Goal: Task Accomplishment & Management: Manage account settings

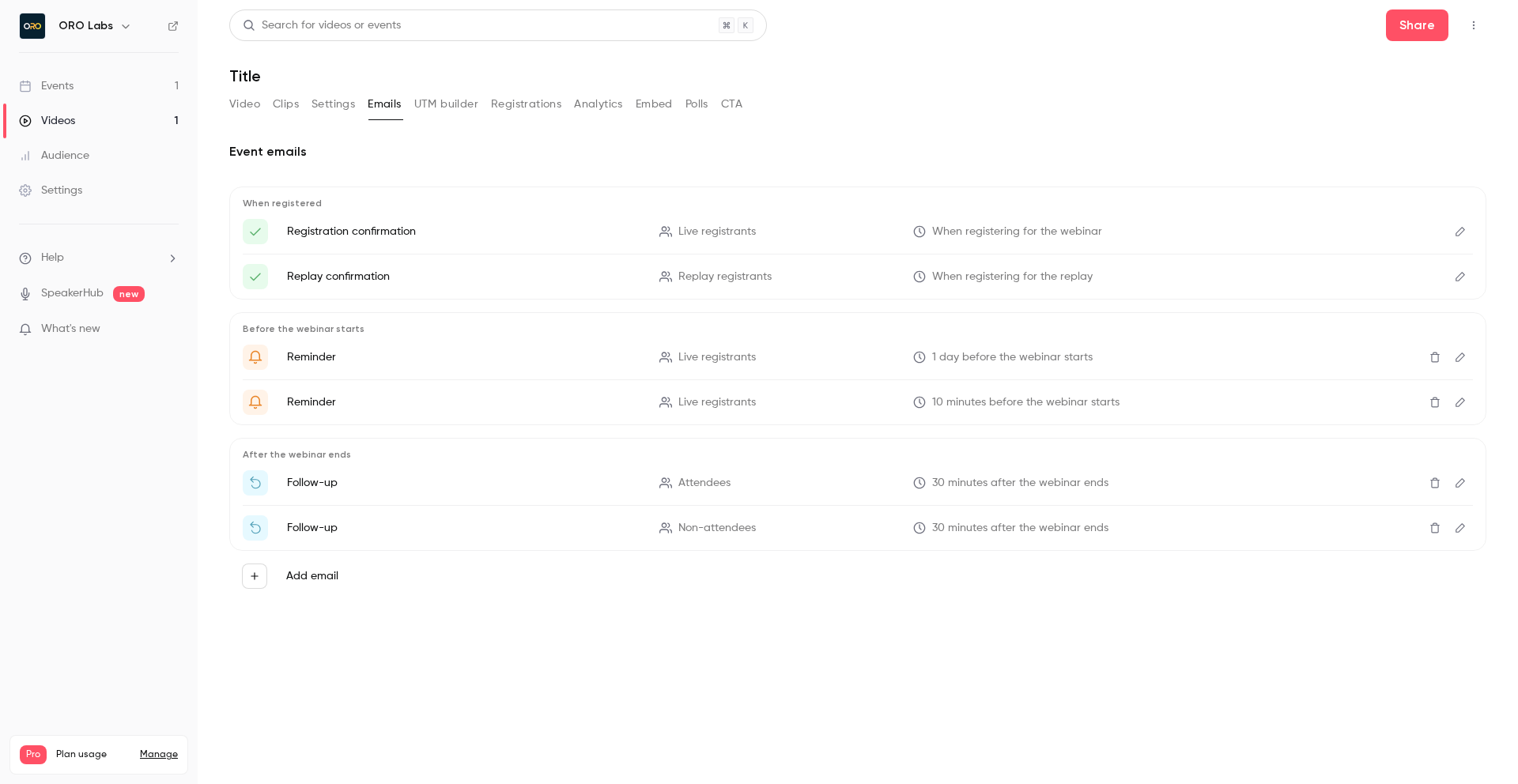
click at [102, 83] on link "Events 1" at bounding box center [99, 86] width 198 height 35
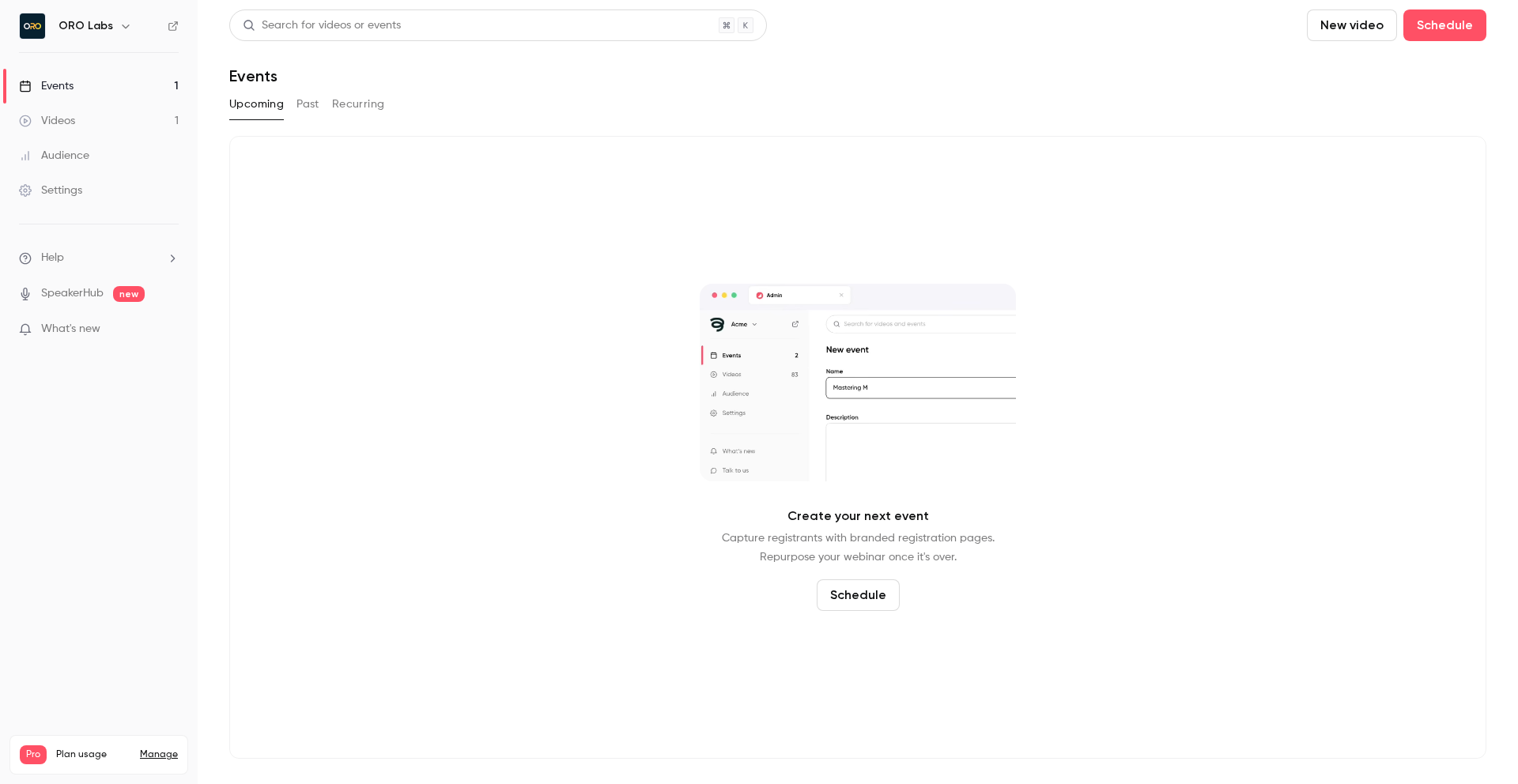
click at [737, 112] on div "Upcoming Past Recurring" at bounding box center [858, 104] width 1257 height 26
click at [311, 105] on button "Past" at bounding box center [307, 104] width 23 height 26
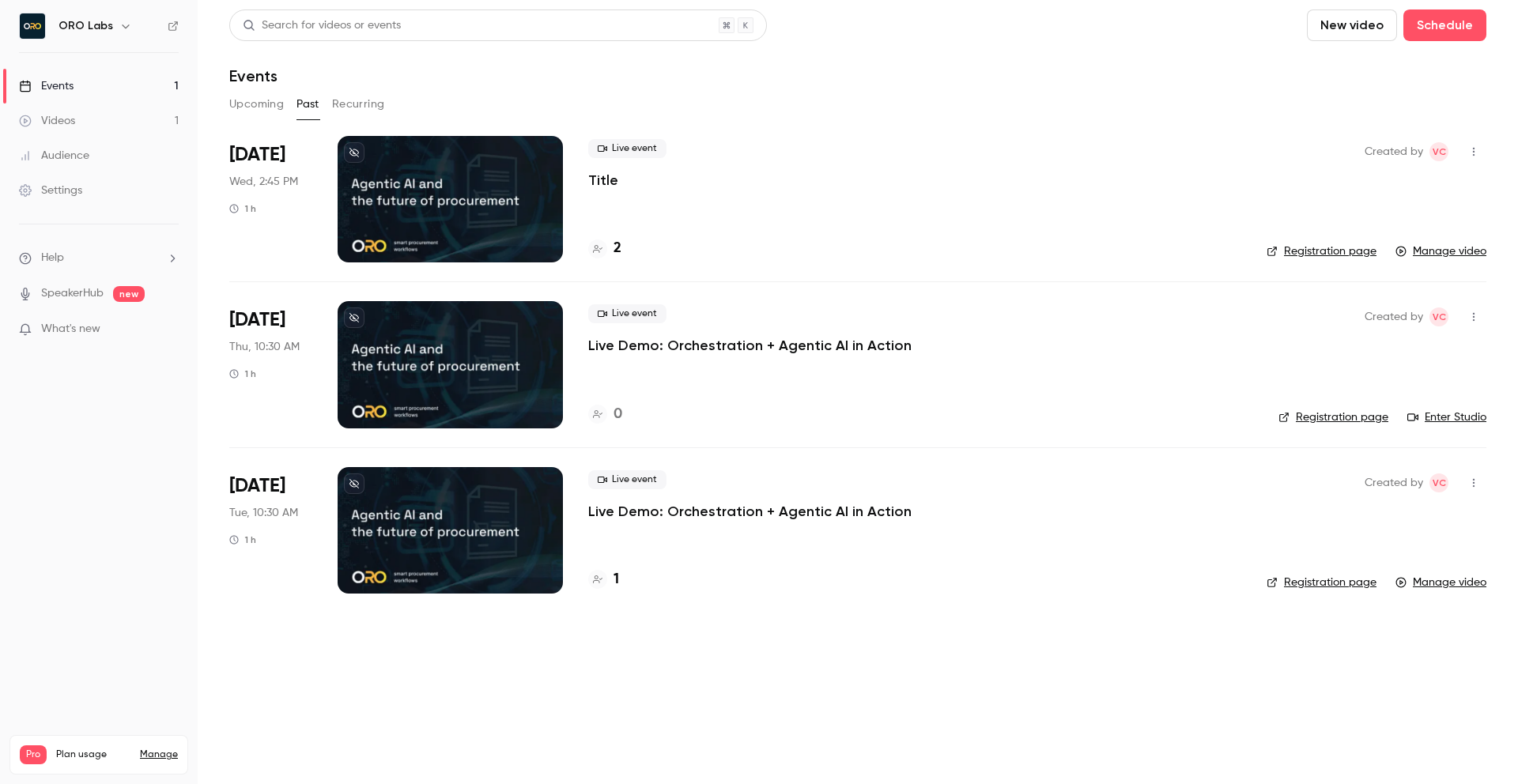
click at [1468, 153] on icon "button" at bounding box center [1474, 152] width 13 height 11
click at [1377, 238] on div "Duplicate" at bounding box center [1413, 232] width 120 height 16
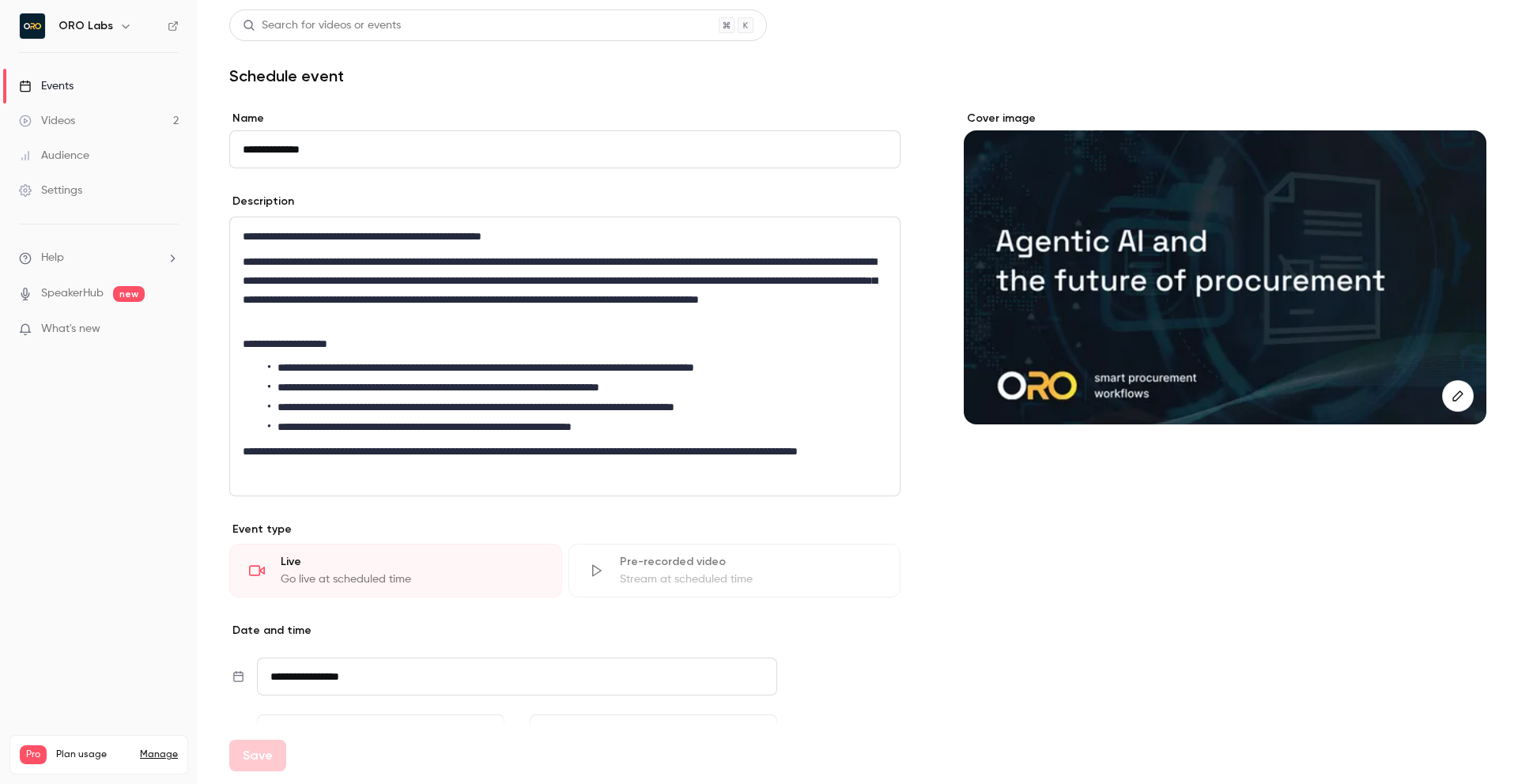
click at [348, 143] on input "**********" at bounding box center [565, 149] width 672 height 38
type input "**********"
click at [399, 209] on div "Description" at bounding box center [565, 204] width 672 height 20
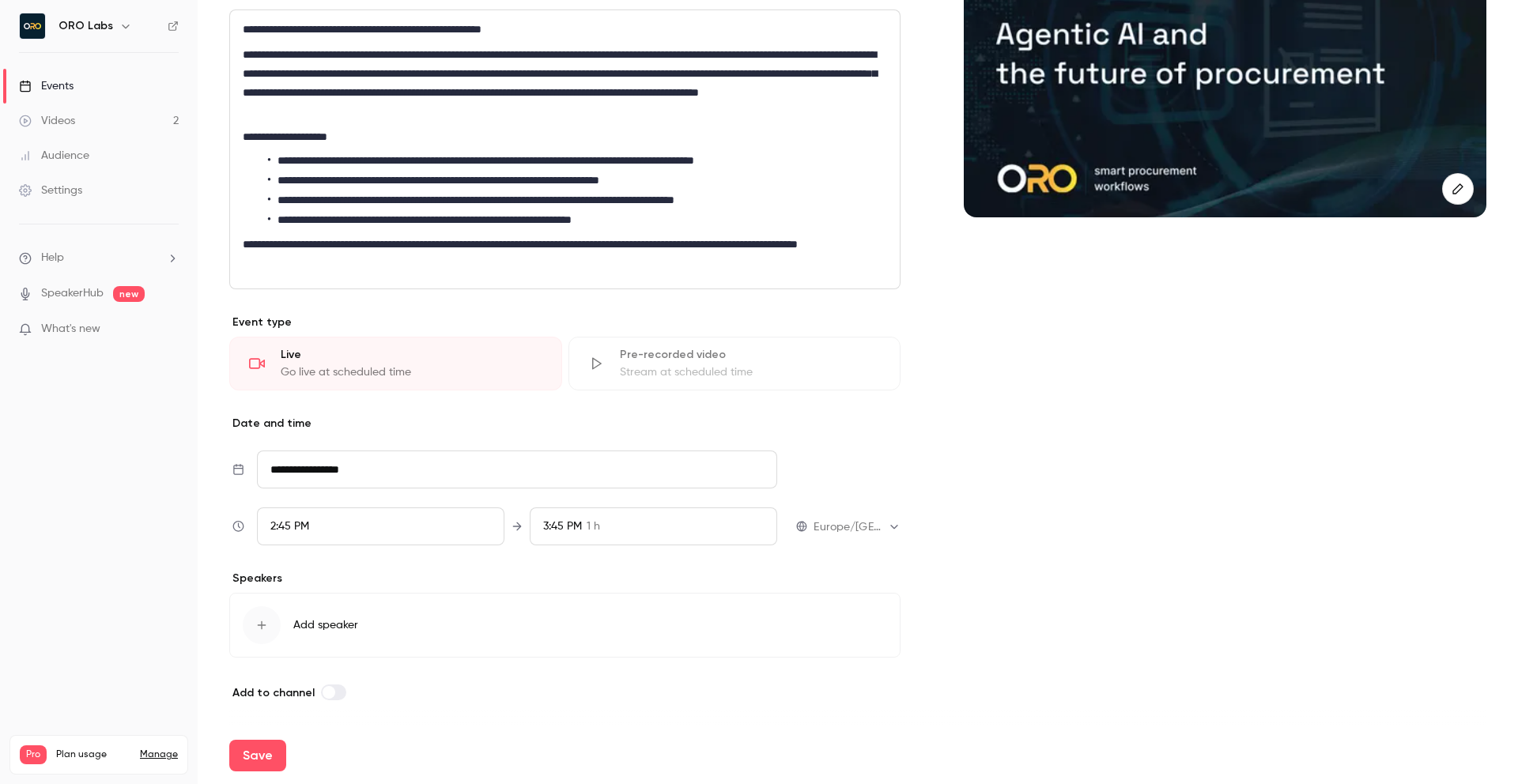
scroll to position [190, 0]
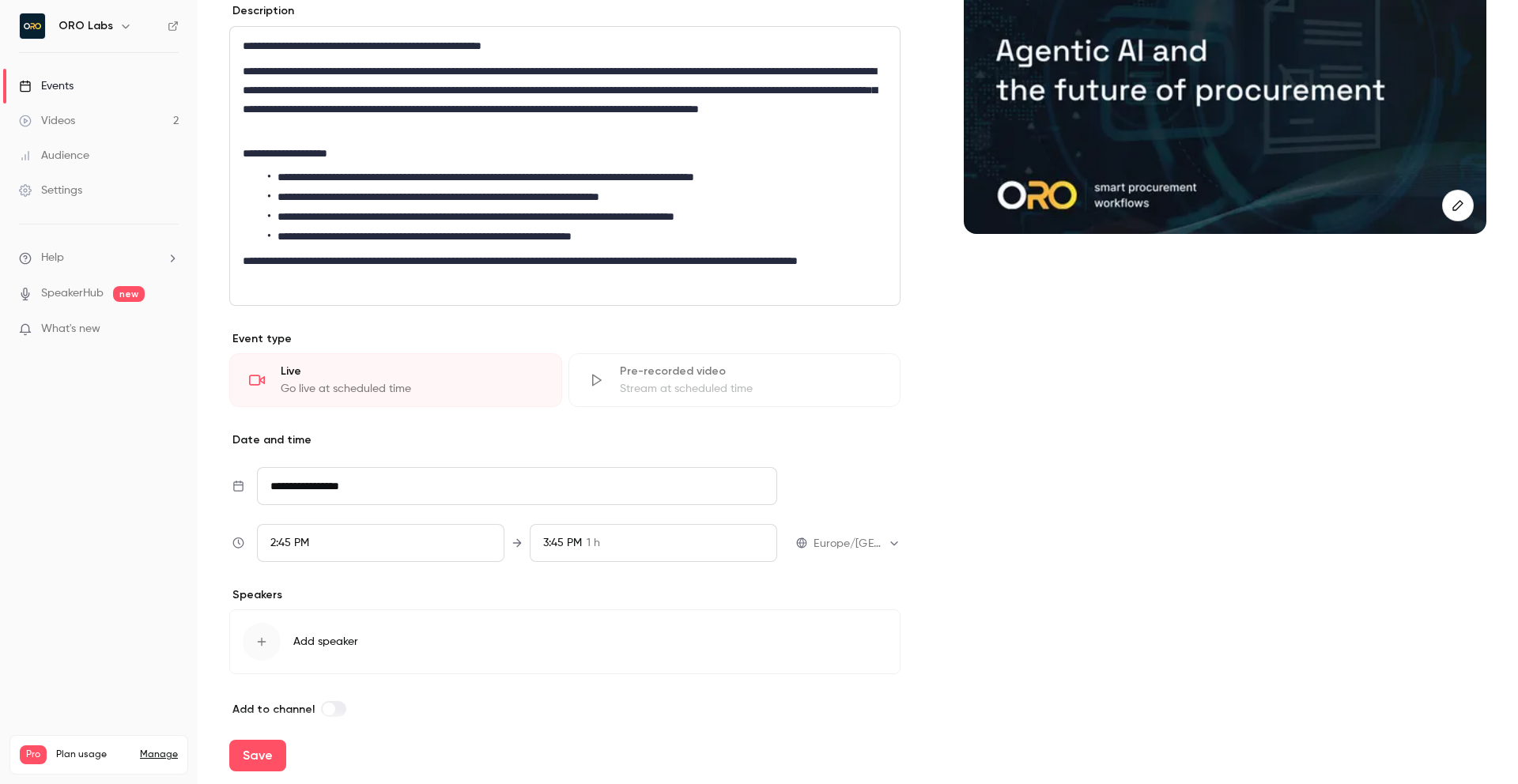
click at [399, 496] on input "**********" at bounding box center [517, 486] width 521 height 38
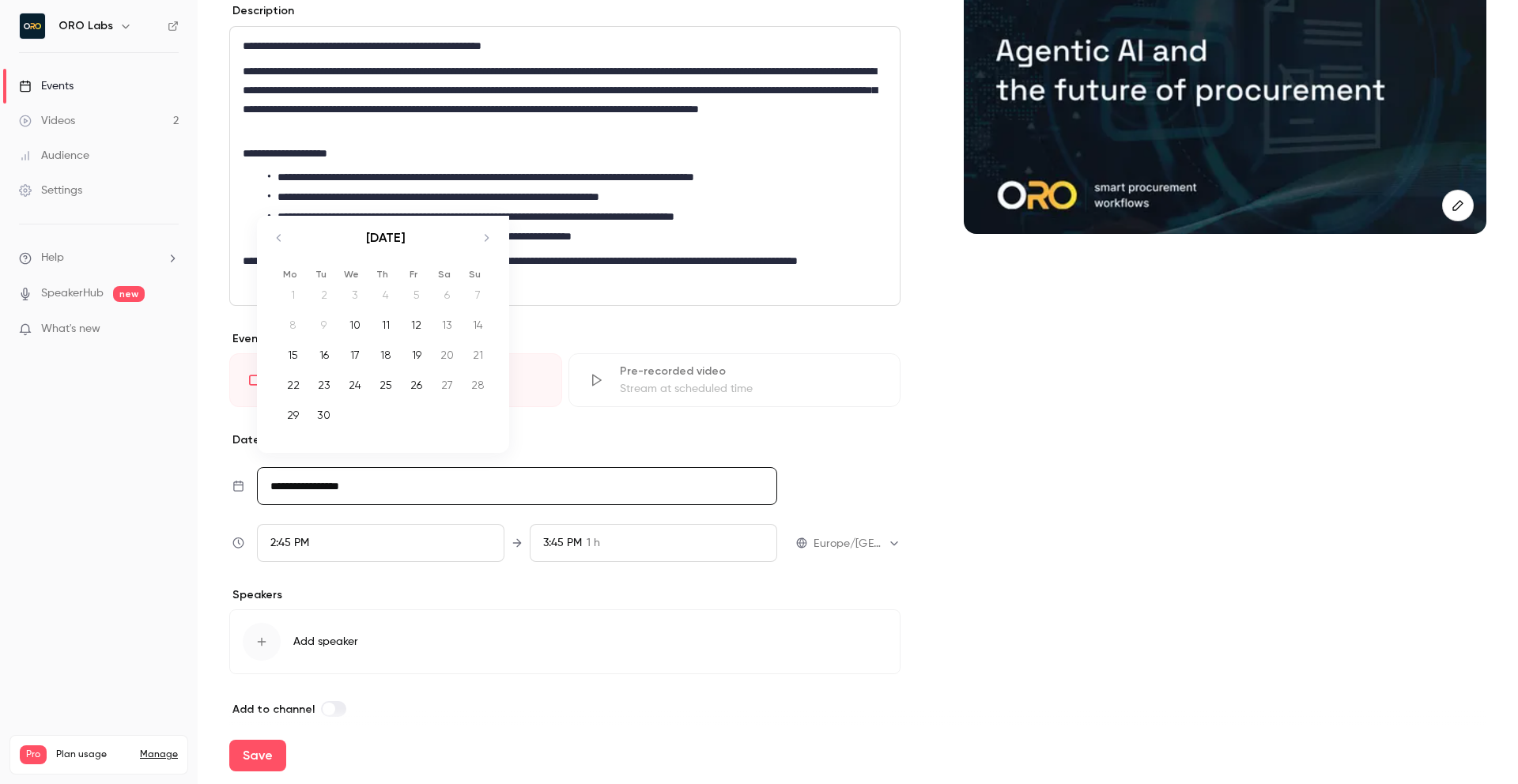
click at [324, 389] on div "23" at bounding box center [323, 385] width 25 height 24
type input "**********"
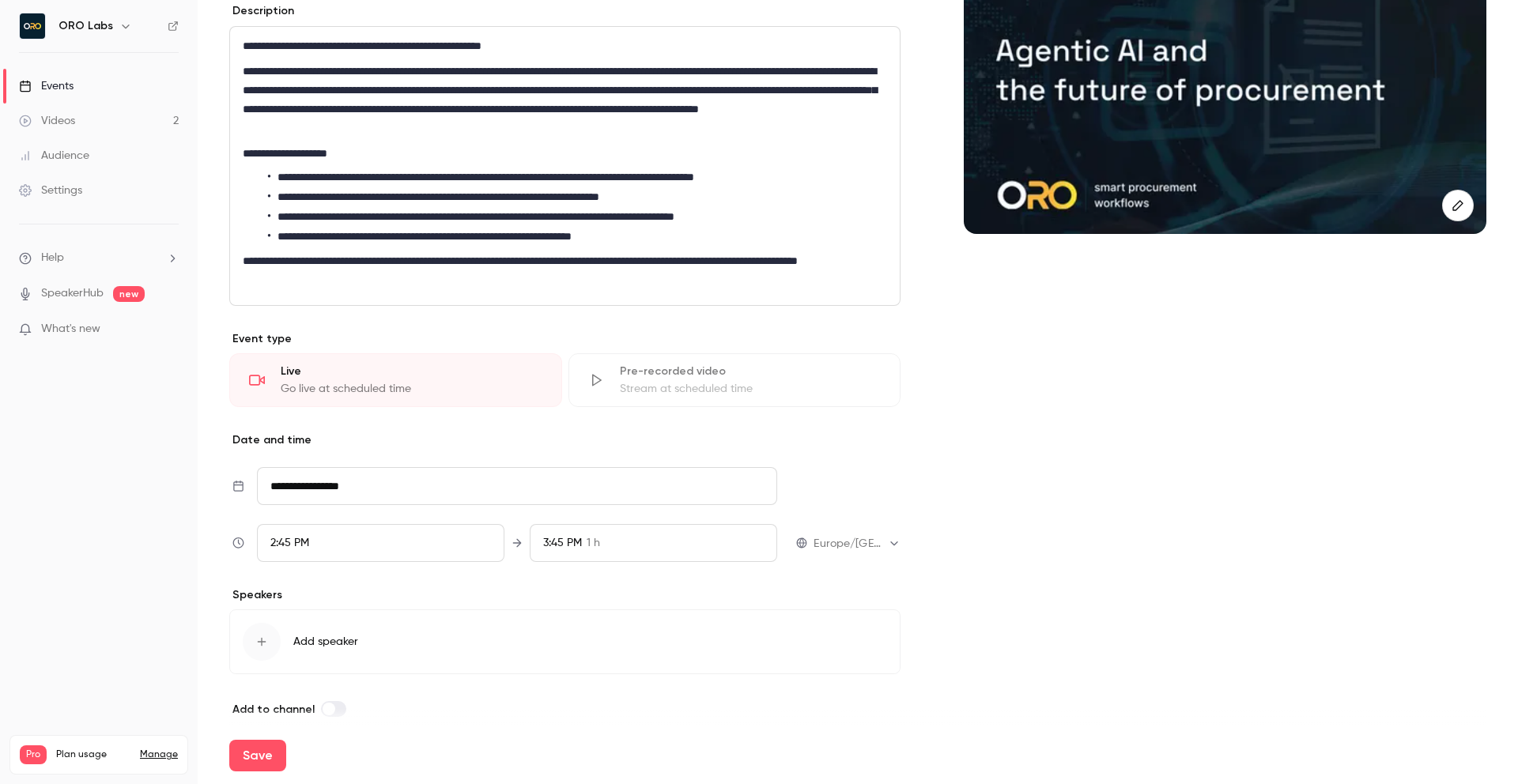
click at [402, 447] on p "Date and time" at bounding box center [565, 440] width 672 height 16
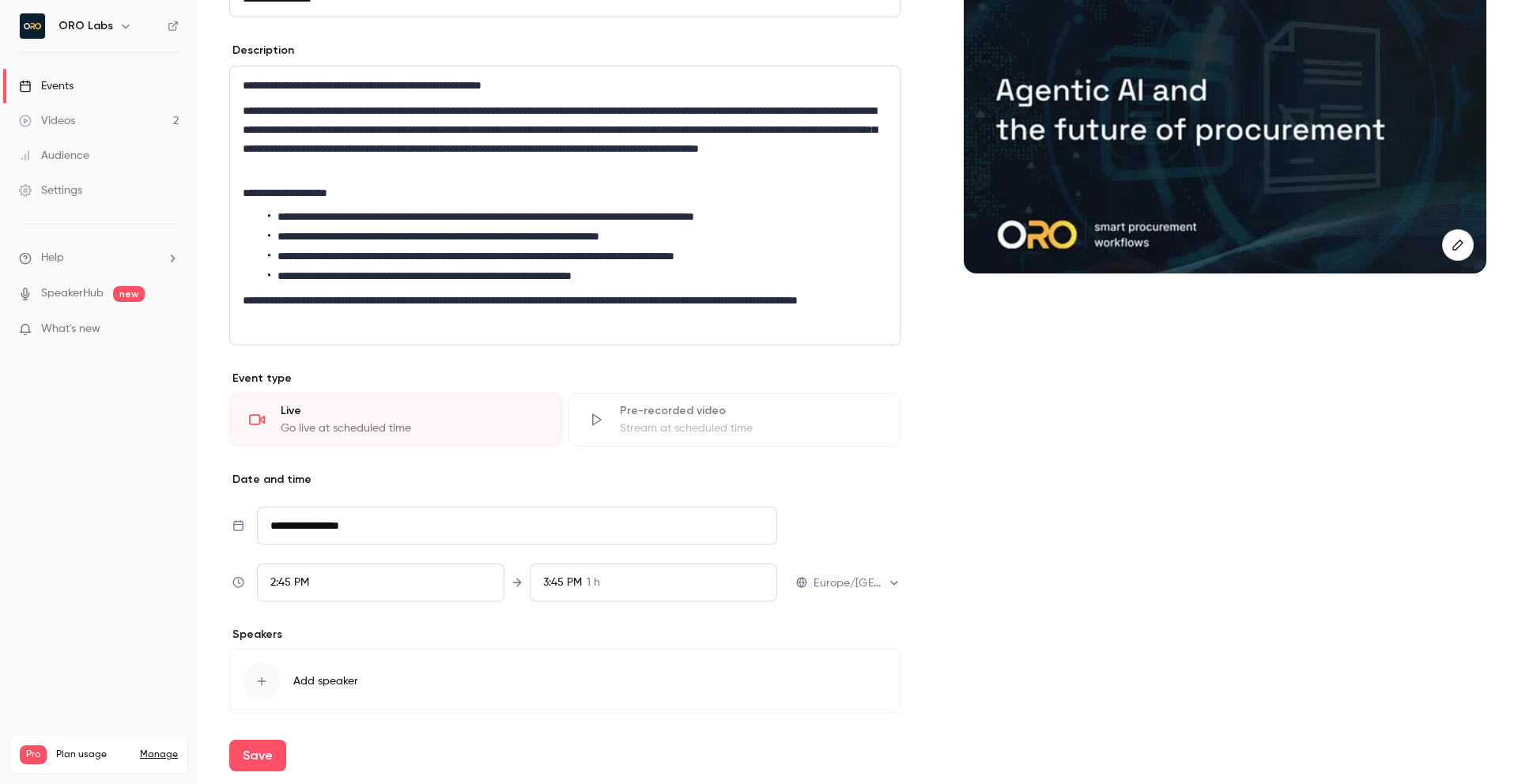
scroll to position [207, 0]
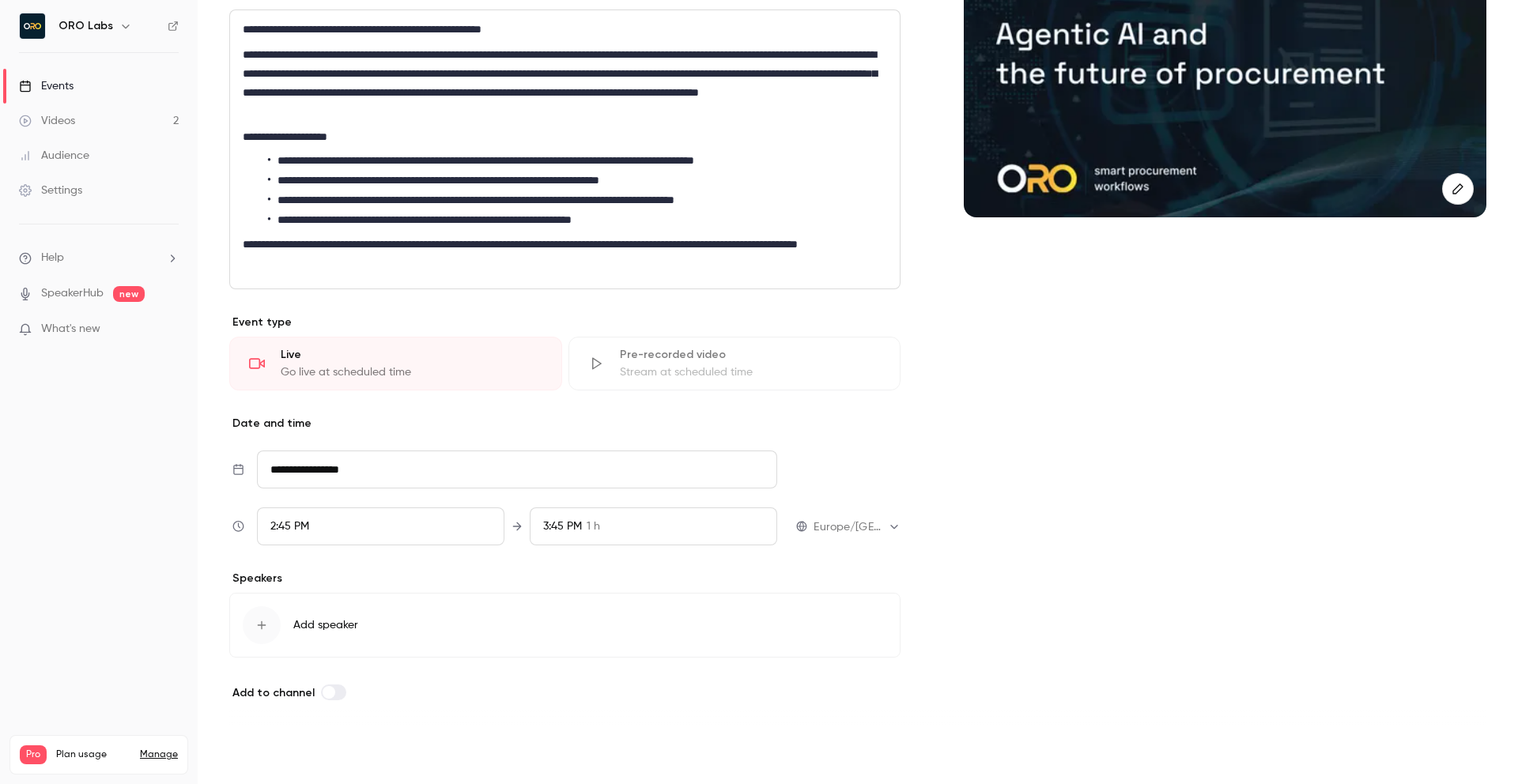
click at [263, 749] on button "Save" at bounding box center [258, 756] width 57 height 32
type input "**********"
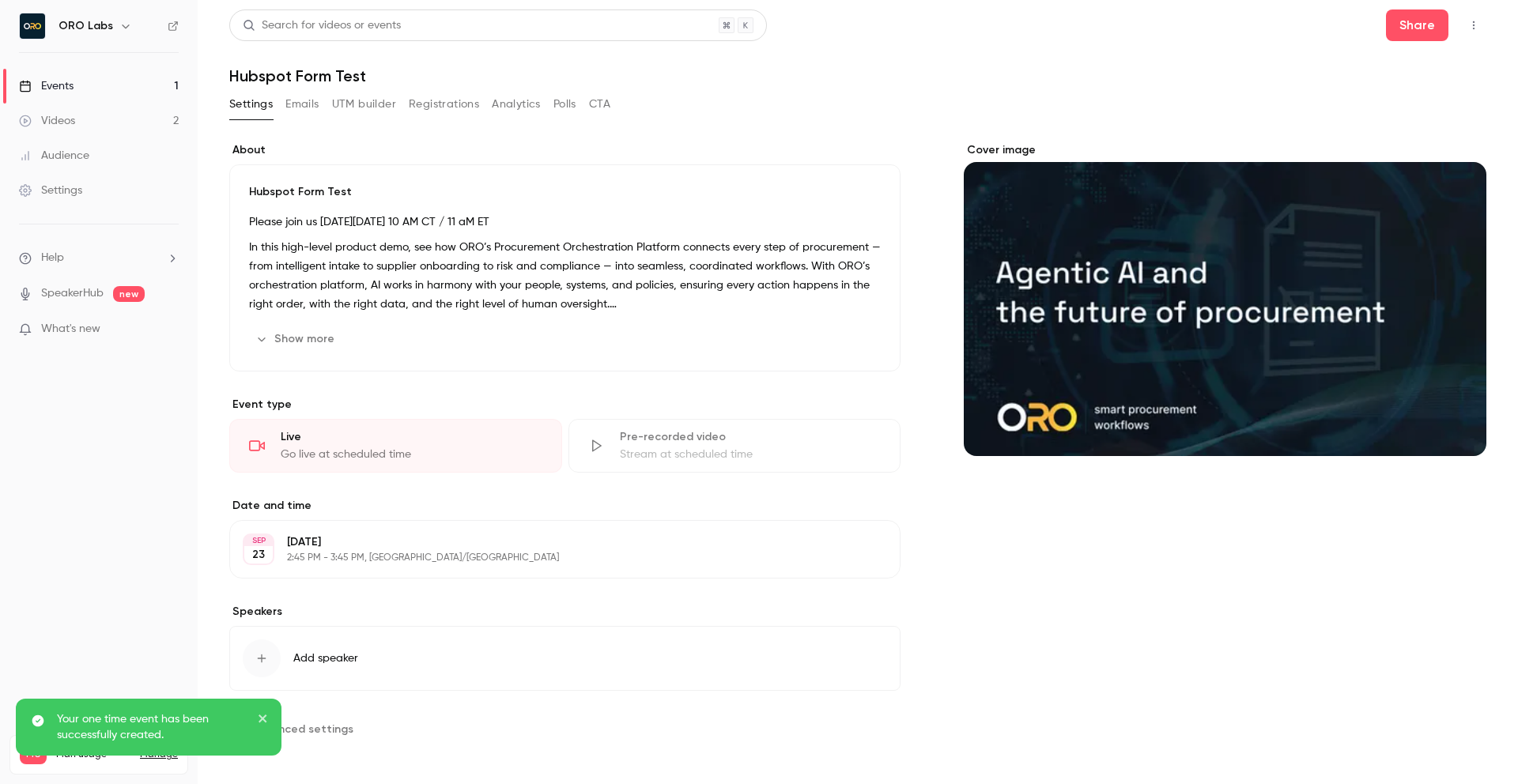
click at [451, 105] on button "Registrations" at bounding box center [444, 104] width 70 height 26
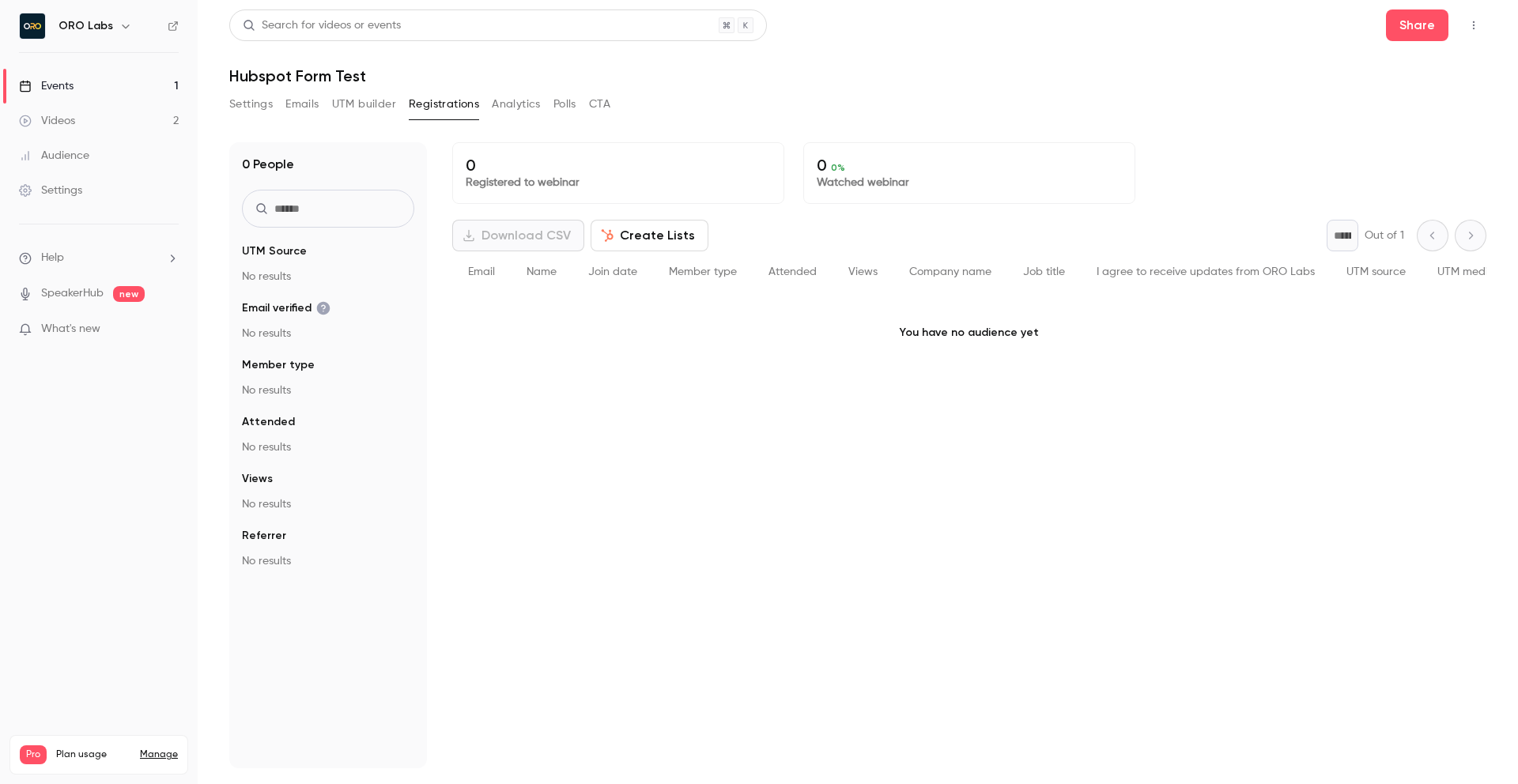
click at [644, 242] on button "Create Lists" at bounding box center [650, 235] width 118 height 32
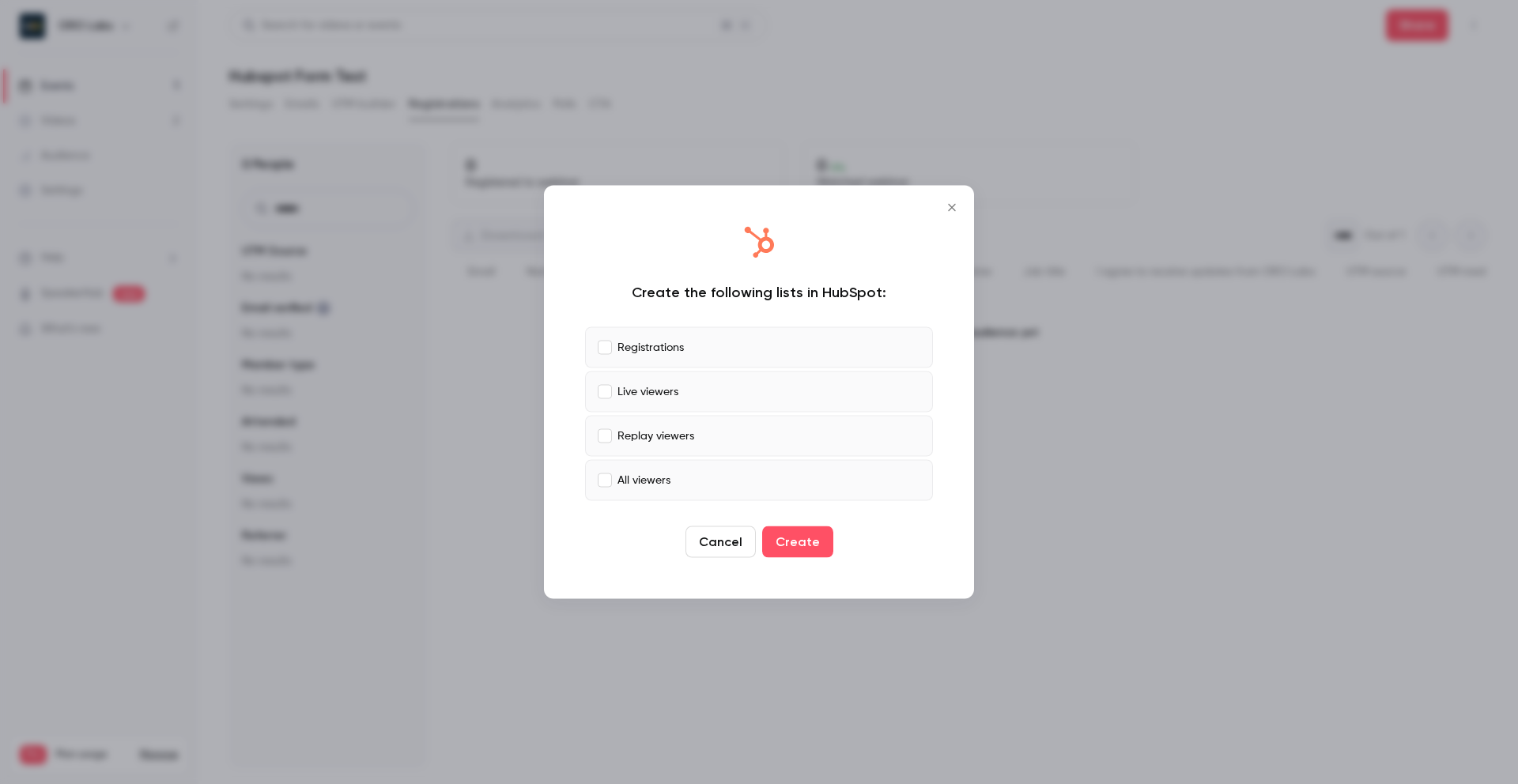
click at [951, 210] on icon "Close" at bounding box center [952, 208] width 19 height 13
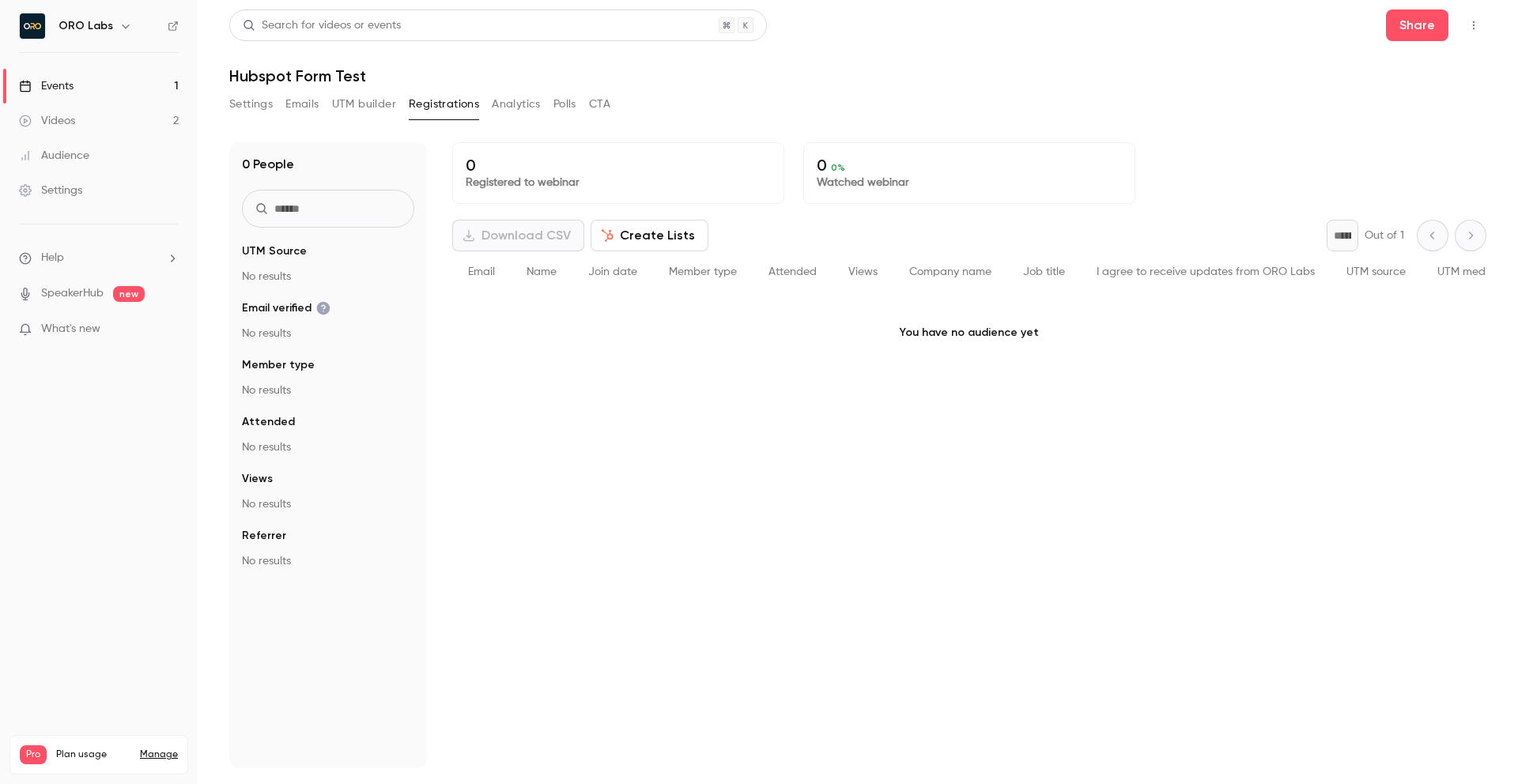
click at [551, 350] on p "You have no audience yet" at bounding box center [969, 333] width 1034 height 79
click at [155, 257] on li "Help" at bounding box center [99, 258] width 160 height 16
click at [256, 289] on span "Help center" at bounding box center [248, 289] width 60 height 16
click at [102, 81] on link "Events 1" at bounding box center [99, 86] width 198 height 35
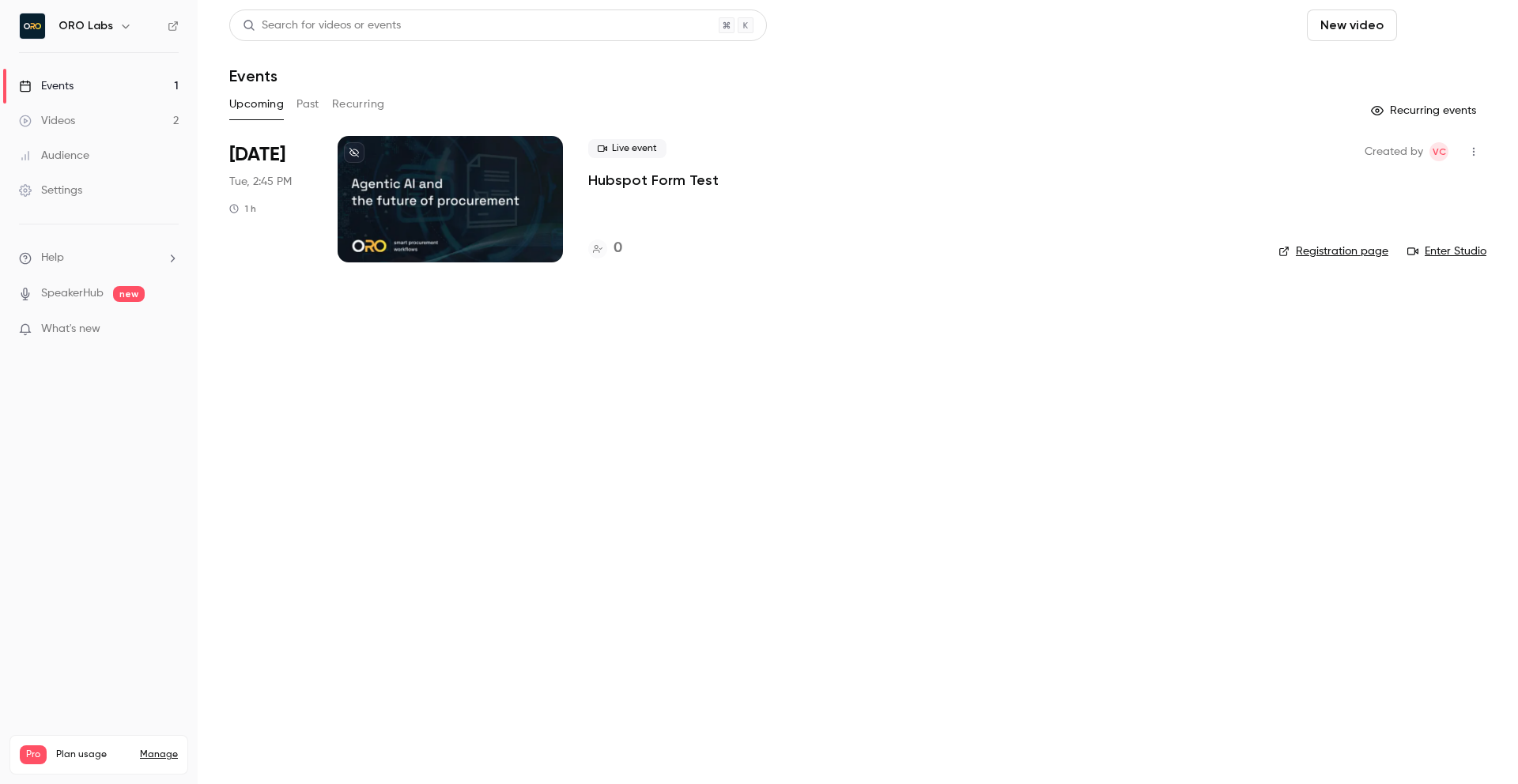
click at [1456, 27] on button "Schedule" at bounding box center [1445, 25] width 83 height 32
click at [1371, 106] on span "Recurring event" at bounding box center [1394, 110] width 83 height 16
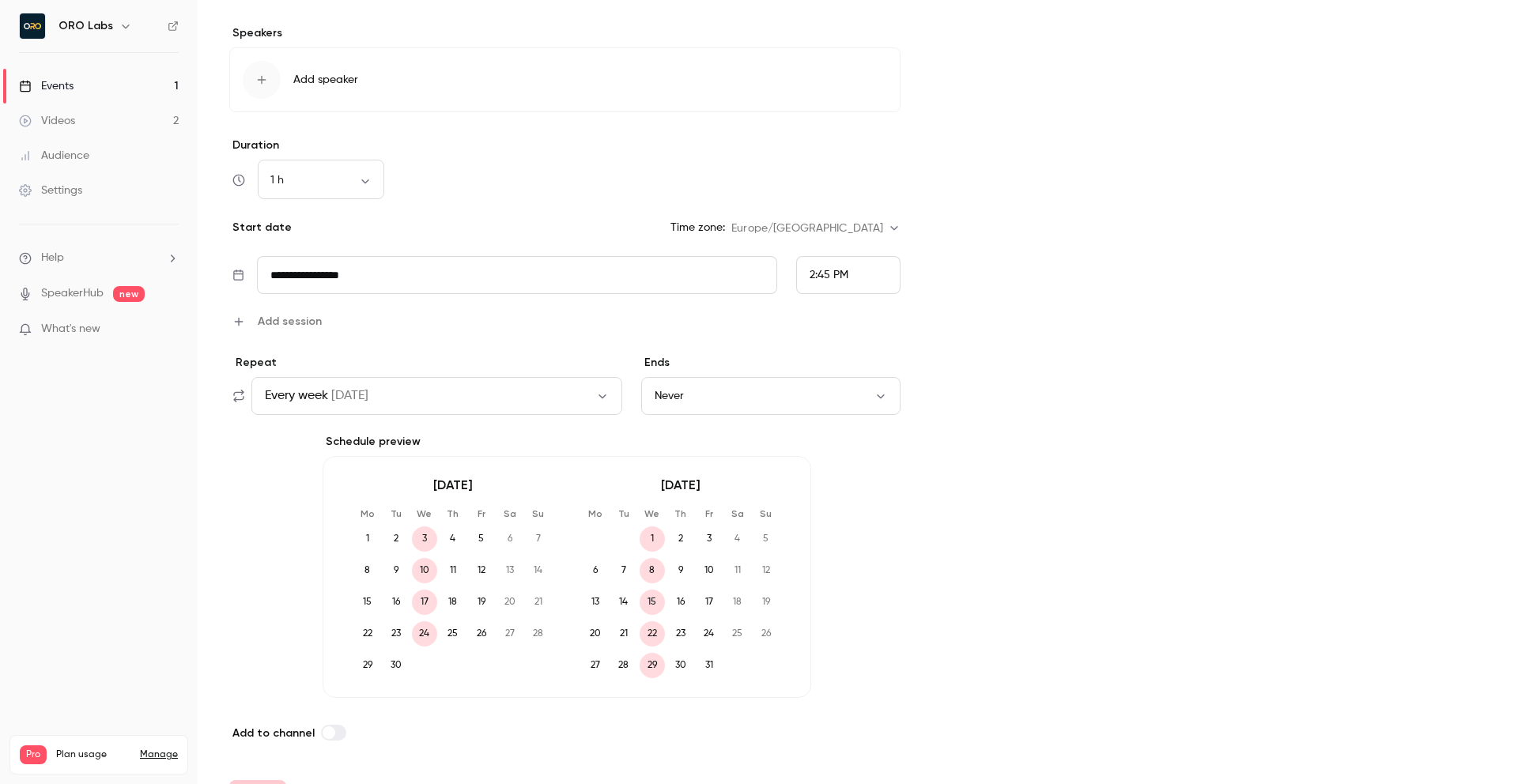
scroll to position [531, 0]
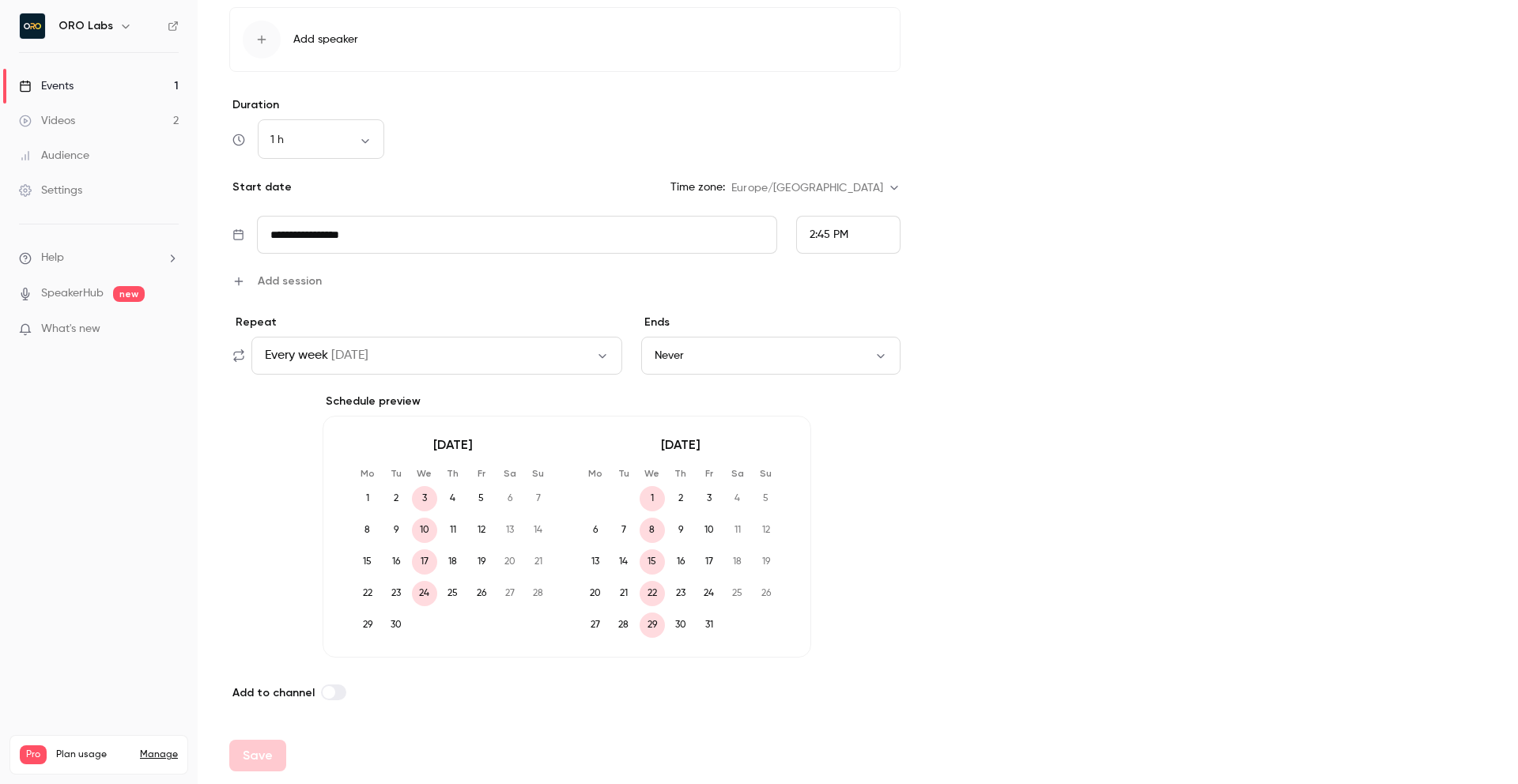
click at [597, 352] on icon "button" at bounding box center [603, 356] width 13 height 13
click at [651, 470] on div "Custom" at bounding box center [708, 465] width 145 height 16
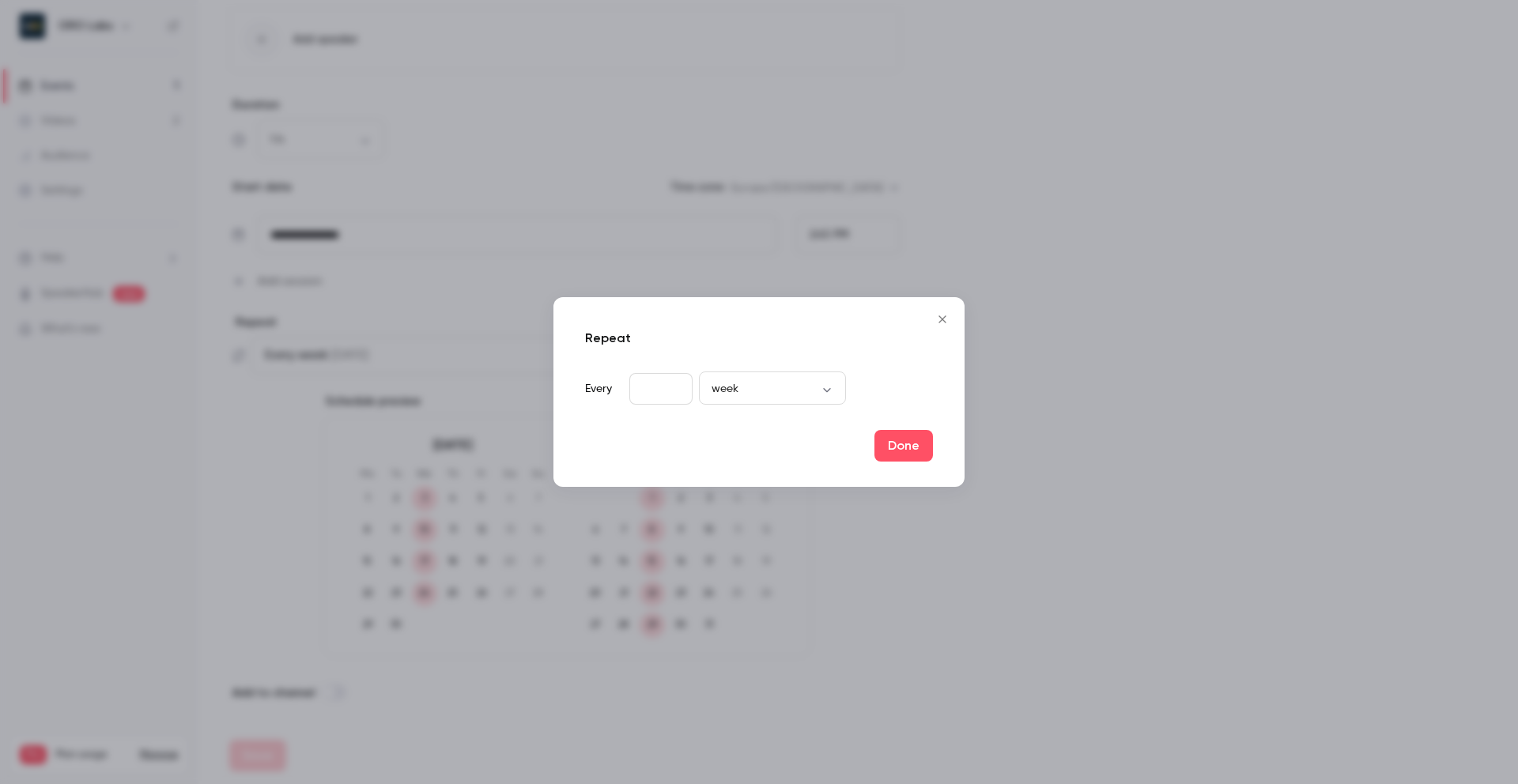
click at [673, 387] on input "*" at bounding box center [661, 389] width 63 height 32
type input "*"
click at [673, 387] on input "*" at bounding box center [661, 389] width 63 height 32
click at [898, 433] on button "Done" at bounding box center [904, 446] width 59 height 32
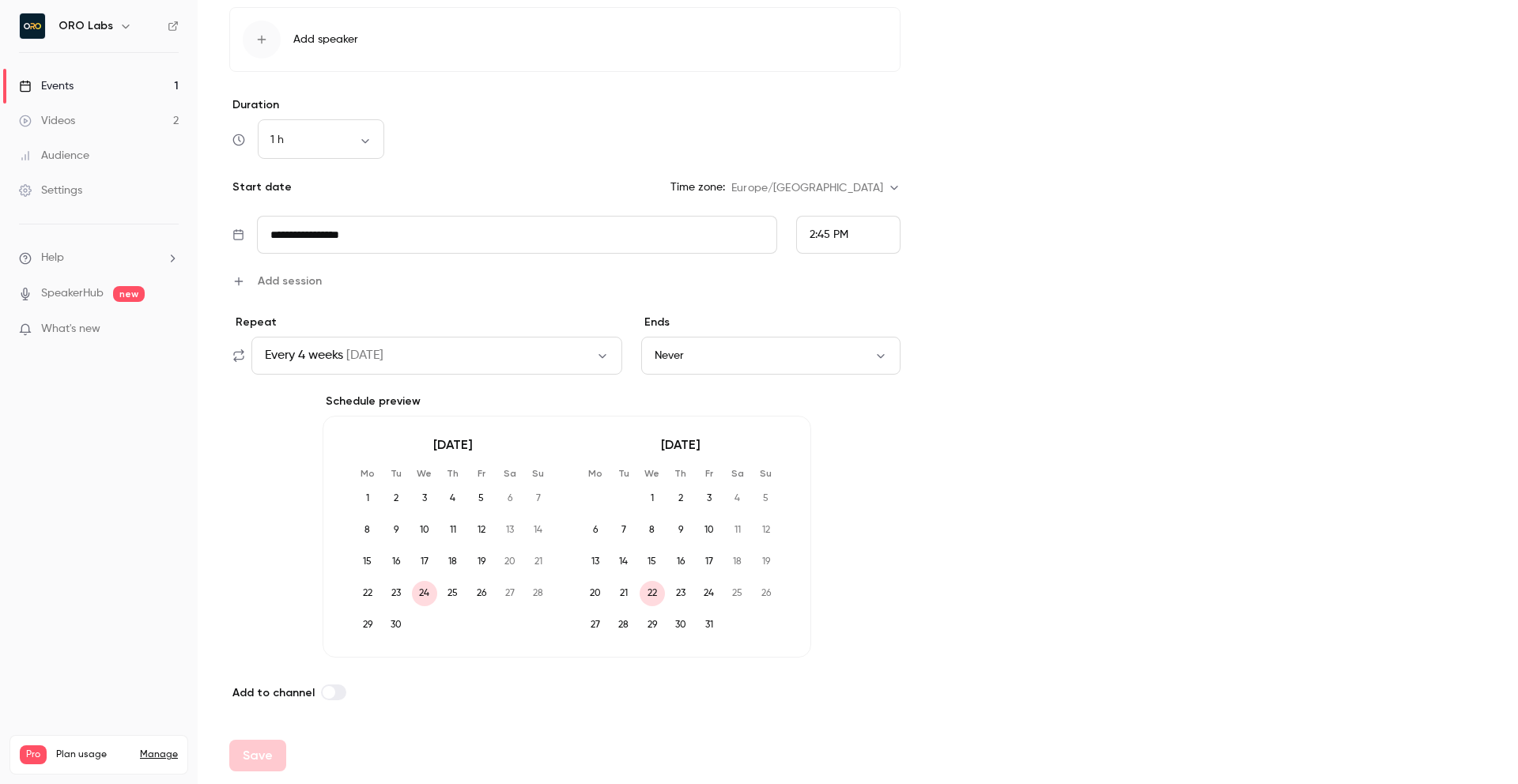
scroll to position [0, 0]
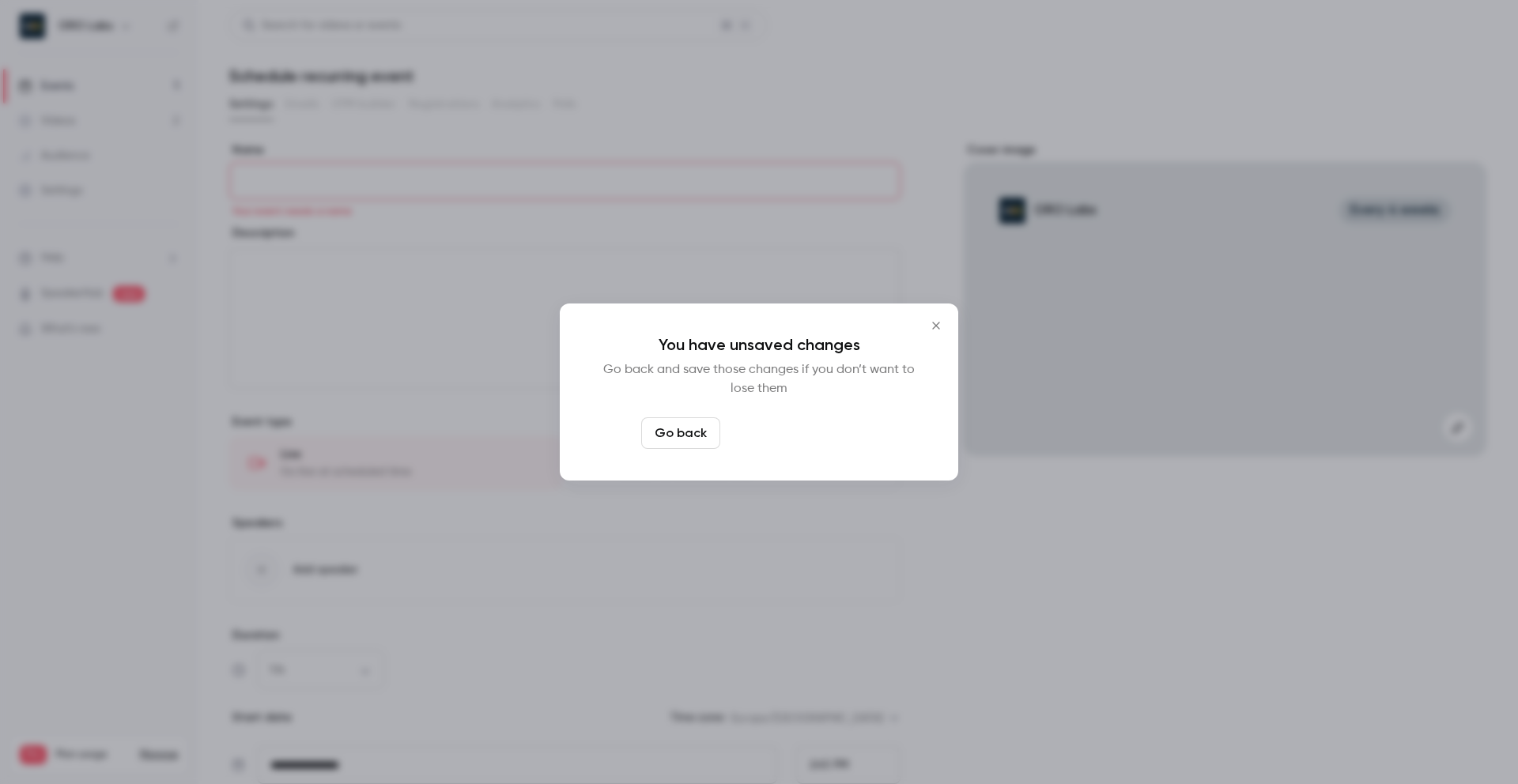
click at [783, 443] on button "Leave page anyway" at bounding box center [802, 433] width 150 height 32
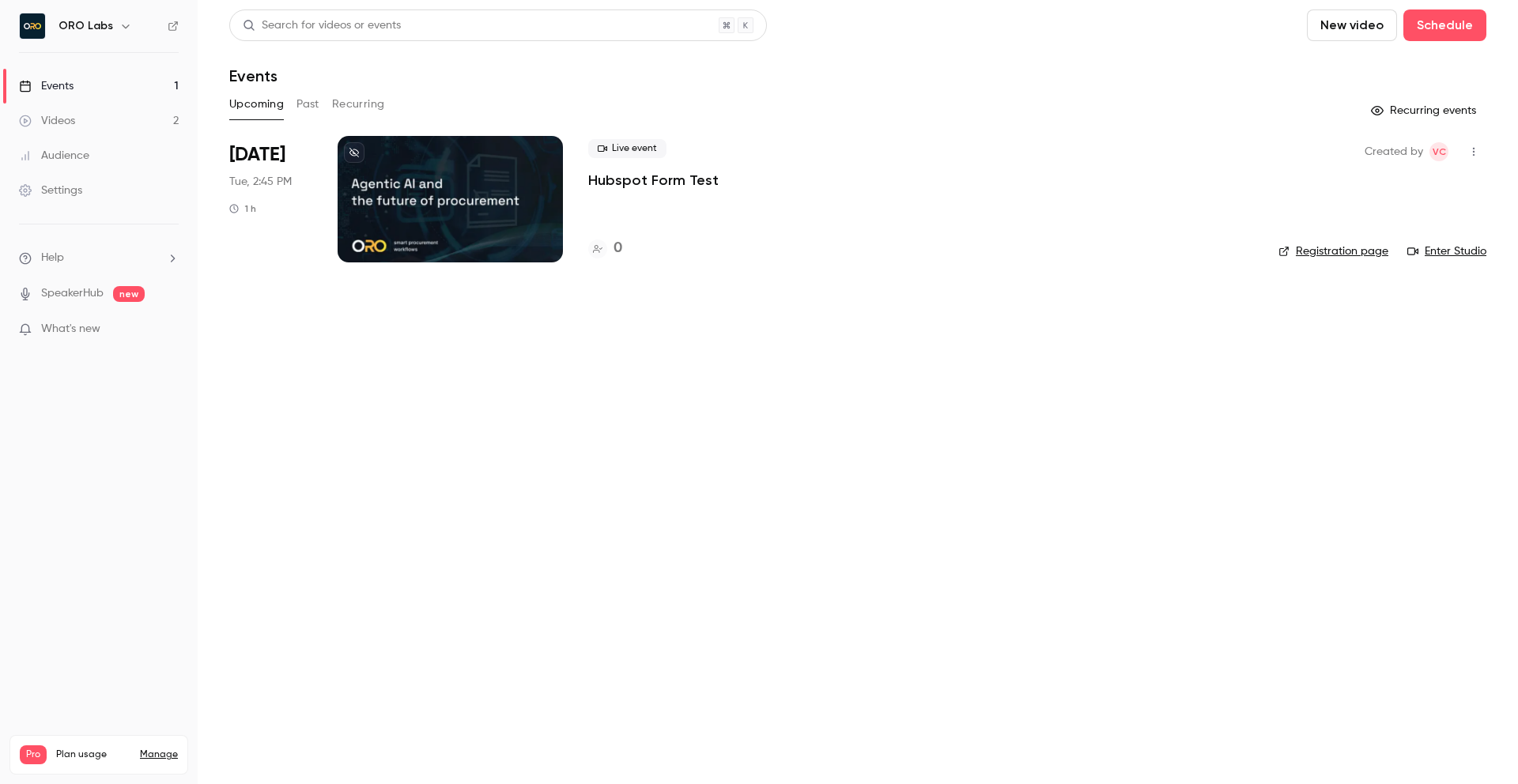
click at [617, 456] on main "Search for videos or events New video Schedule Events Upcoming Past Recurring R…" at bounding box center [857, 392] width 1320 height 784
